Goal: Check status

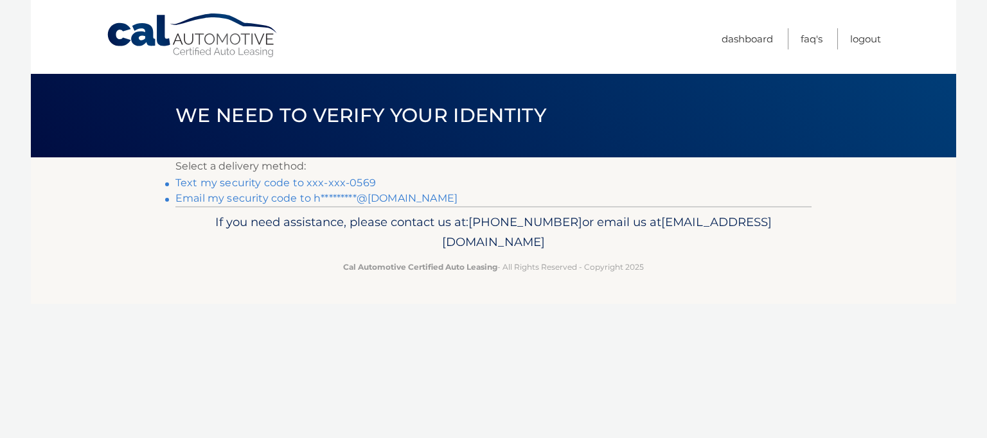
click at [291, 181] on link "Text my security code to xxx-xxx-0569" at bounding box center [276, 183] width 201 height 12
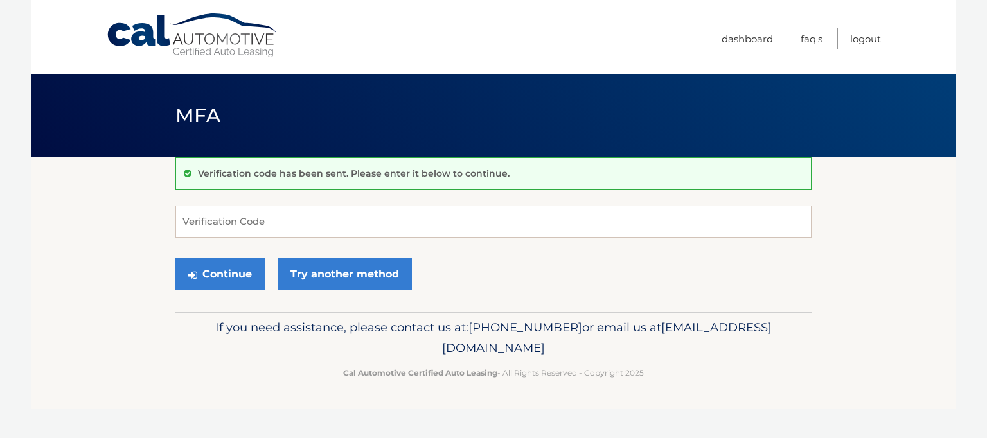
drag, startPoint x: 0, startPoint y: 0, endPoint x: 140, endPoint y: 295, distance: 326.4
click at [140, 295] on section "Verification code has been sent. Please enter it below to continue. Verificatio…" at bounding box center [494, 235] width 926 height 155
click at [242, 220] on input "Verification Code" at bounding box center [494, 222] width 636 height 32
type input "829334"
click at [234, 274] on button "Continue" at bounding box center [220, 274] width 89 height 32
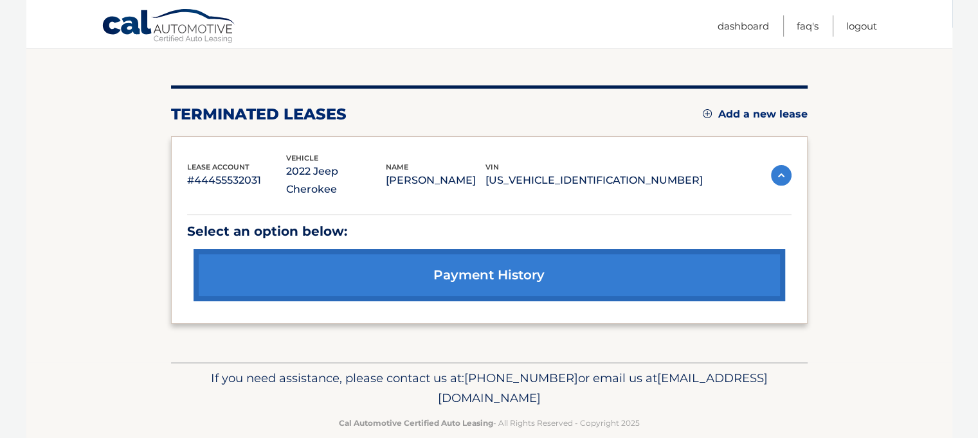
scroll to position [132, 0]
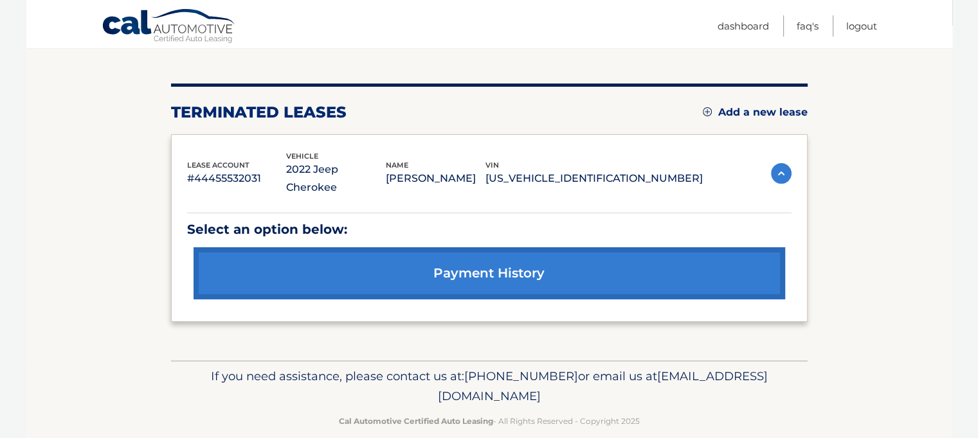
click at [462, 381] on span "[EMAIL_ADDRESS][DOMAIN_NAME]" at bounding box center [603, 386] width 330 height 35
drag, startPoint x: 462, startPoint y: 381, endPoint x: 264, endPoint y: 332, distance: 203.2
click at [264, 332] on div "You are registered for this site, but you haven't enrolled in online payments. …" at bounding box center [489, 193] width 636 height 335
click at [452, 248] on link "payment history" at bounding box center [489, 274] width 591 height 52
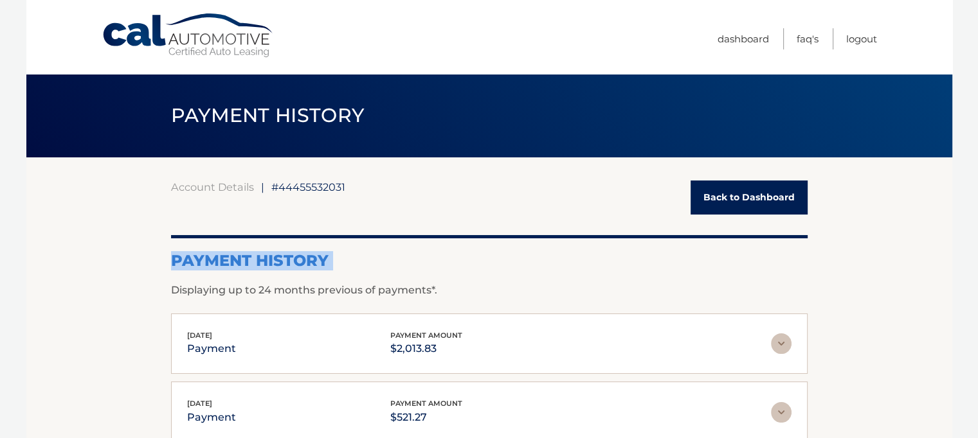
click at [452, 244] on div "Payment History Displaying up to 24 months previous of payments*." at bounding box center [489, 266] width 636 height 63
drag, startPoint x: 0, startPoint y: 0, endPoint x: 449, endPoint y: 245, distance: 511.2
click at [449, 245] on div "Payment History Displaying up to 24 months previous of payments*." at bounding box center [489, 266] width 636 height 63
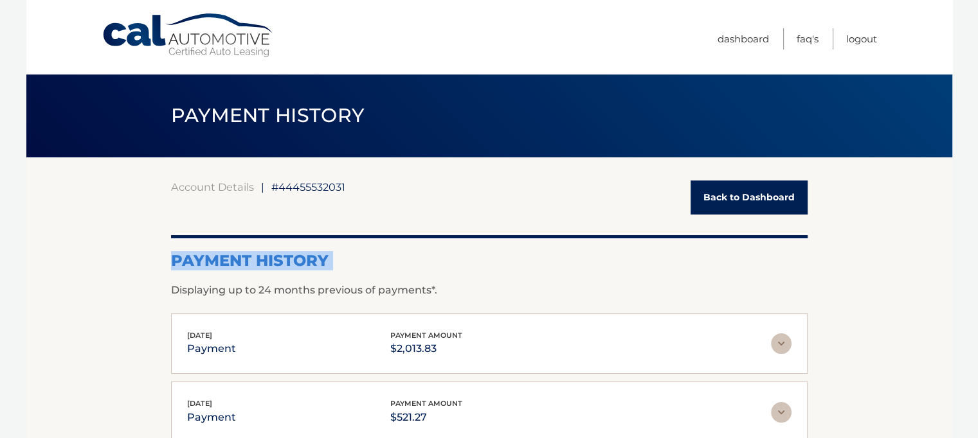
click at [449, 245] on div "Payment History Displaying up to 24 months previous of payments*." at bounding box center [489, 266] width 636 height 63
click at [860, 40] on link "Logout" at bounding box center [861, 38] width 31 height 21
